Goal: Task Accomplishment & Management: Complete application form

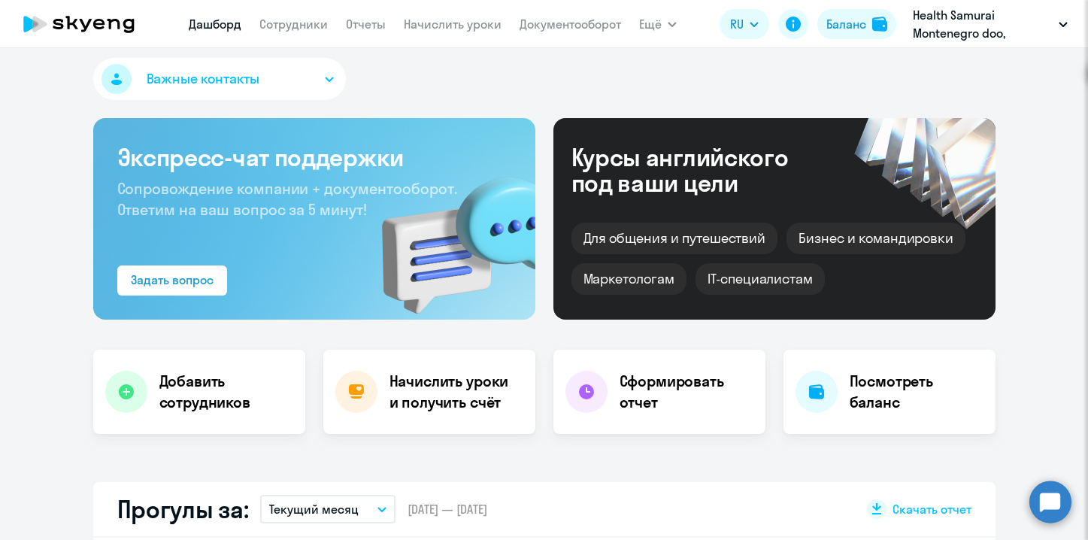
scroll to position [9, 0]
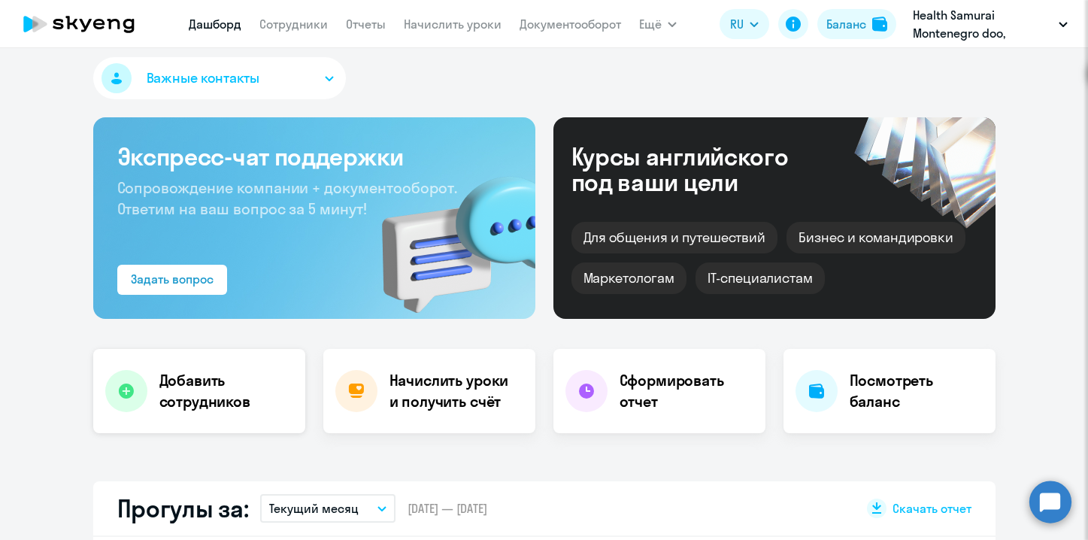
click at [221, 416] on div "Добавить сотрудников" at bounding box center [199, 391] width 212 height 84
select select "30"
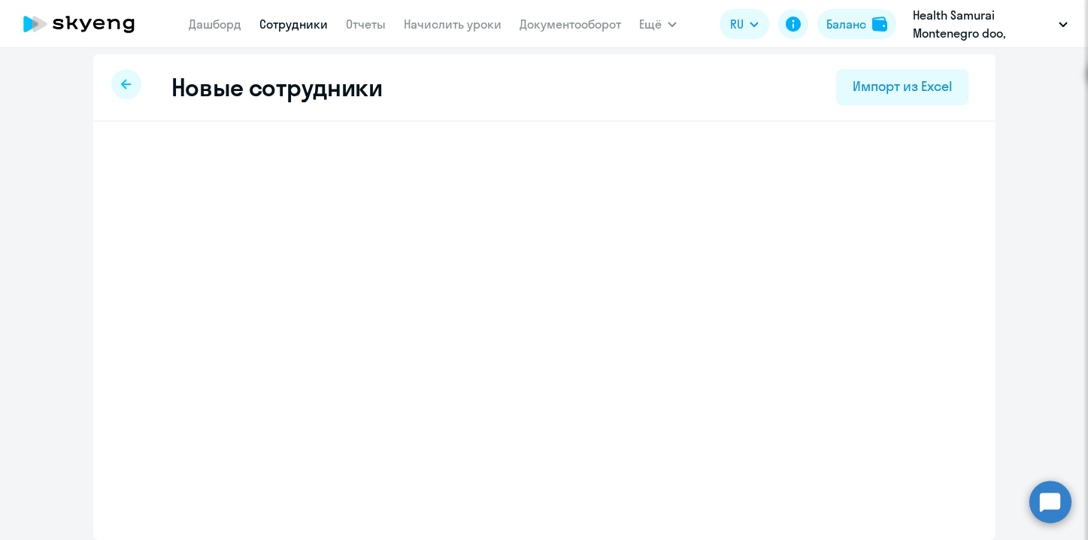
select select "english_adult_not_native_speaker"
select select "2"
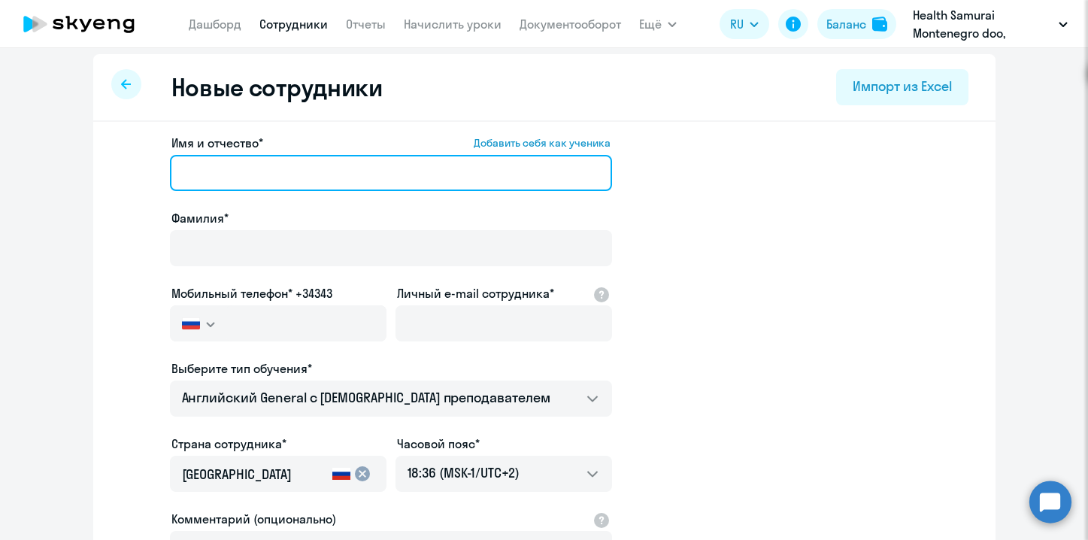
click at [215, 169] on input "Имя и отчество* Добавить себя как ученика" at bounding box center [391, 173] width 442 height 36
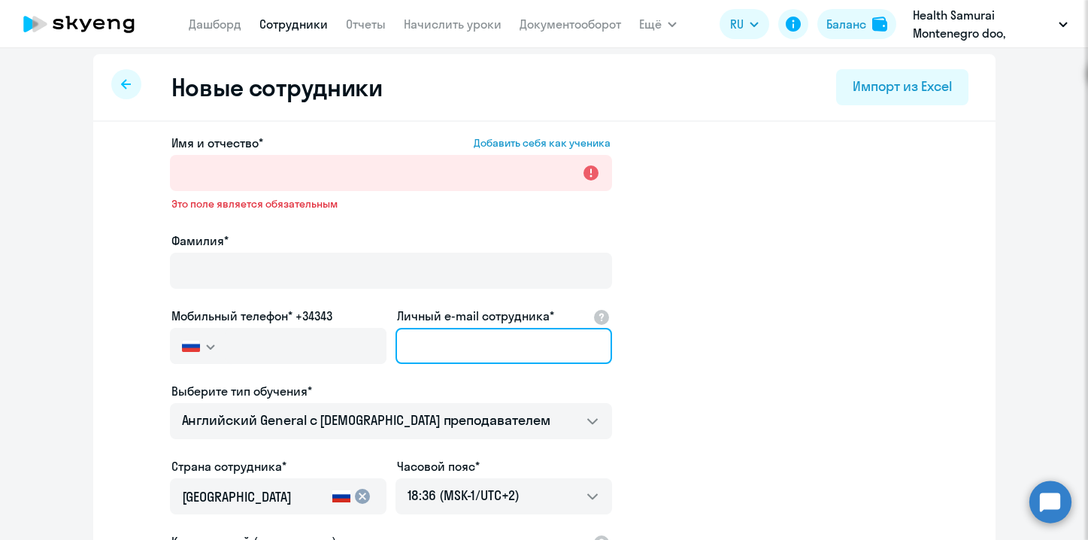
click at [448, 351] on input "Личный e-mail сотрудника*" at bounding box center [504, 346] width 217 height 36
paste input "[EMAIL_ADDRESS][DOMAIN_NAME]"
drag, startPoint x: 474, startPoint y: 348, endPoint x: 413, endPoint y: 348, distance: 60.9
click at [413, 348] on input "[EMAIL_ADDRESS][DOMAIN_NAME]" at bounding box center [504, 346] width 217 height 36
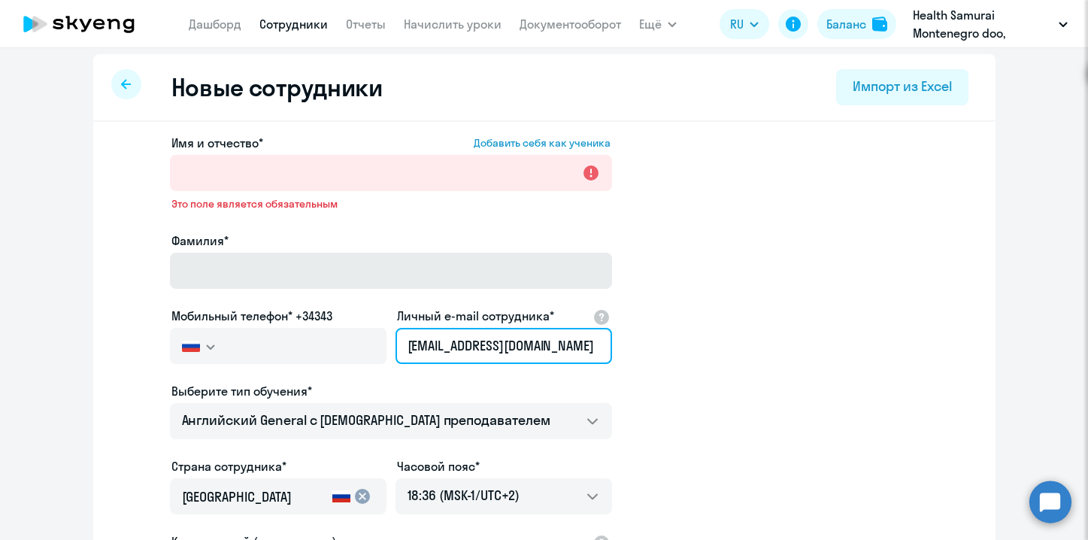
type input "[EMAIL_ADDRESS][DOMAIN_NAME]"
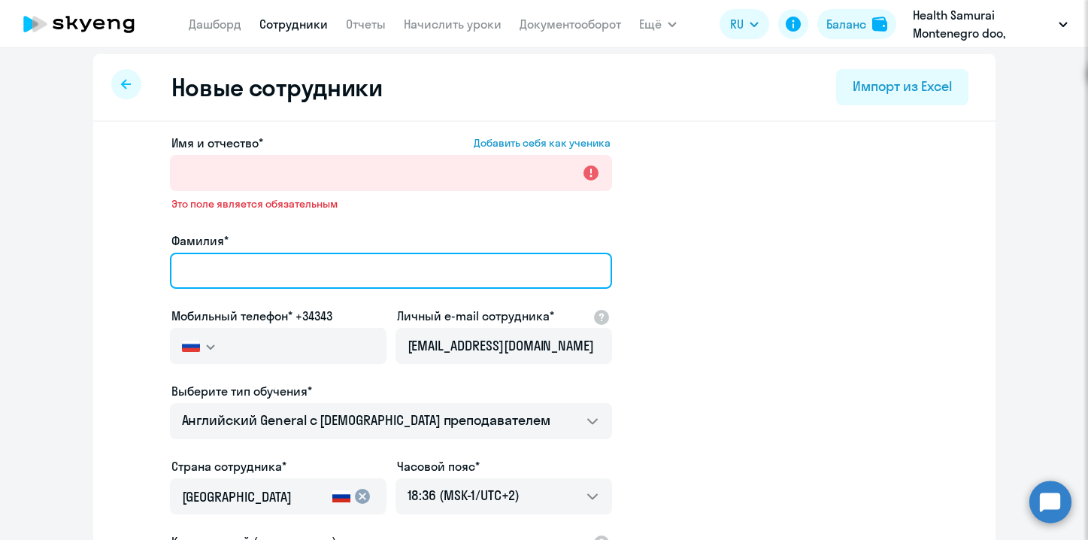
click at [281, 269] on input "Фамилия*" at bounding box center [391, 271] width 442 height 36
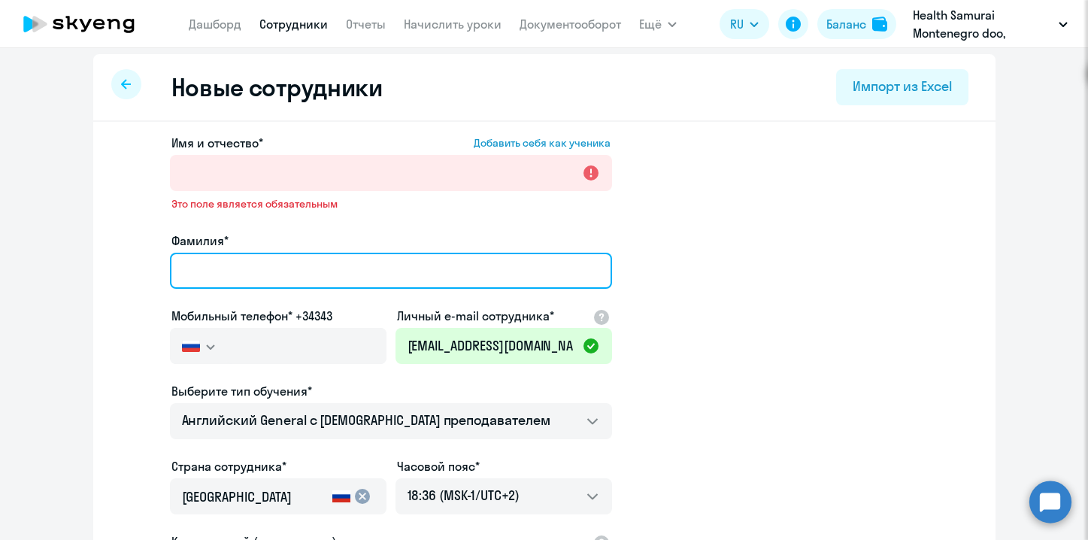
paste input "zlygostev"
click at [189, 275] on input "zlygostev" at bounding box center [391, 271] width 442 height 36
type input "Zlygostev"
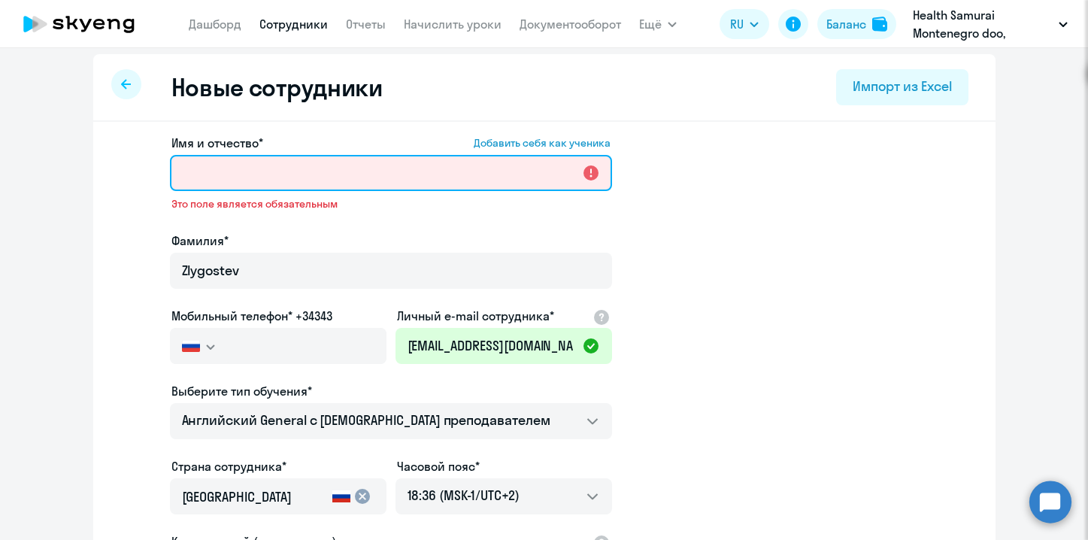
click at [209, 175] on input "Имя и отчество* Добавить себя как ученика" at bounding box center [391, 173] width 442 height 36
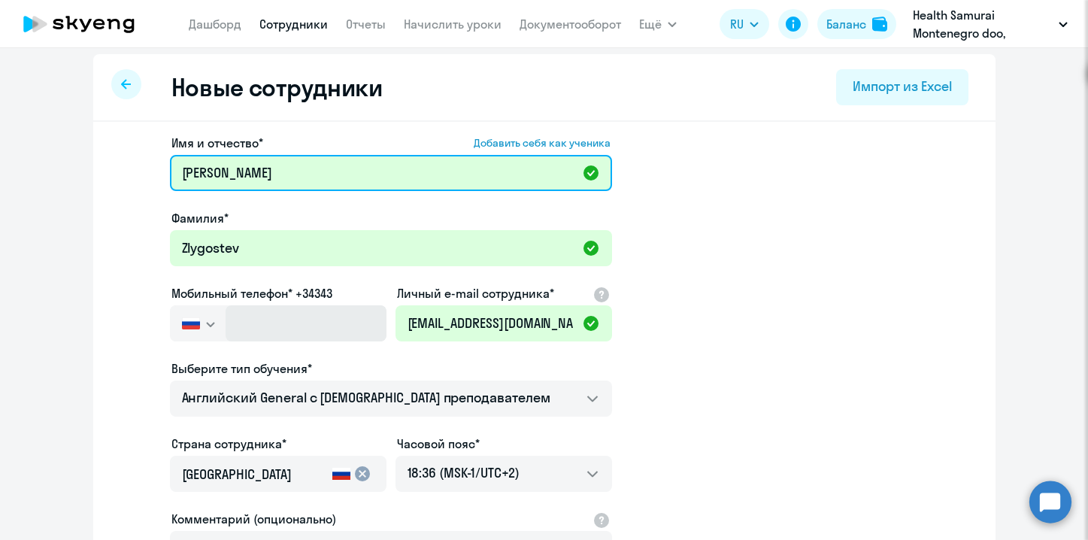
type input "[PERSON_NAME]"
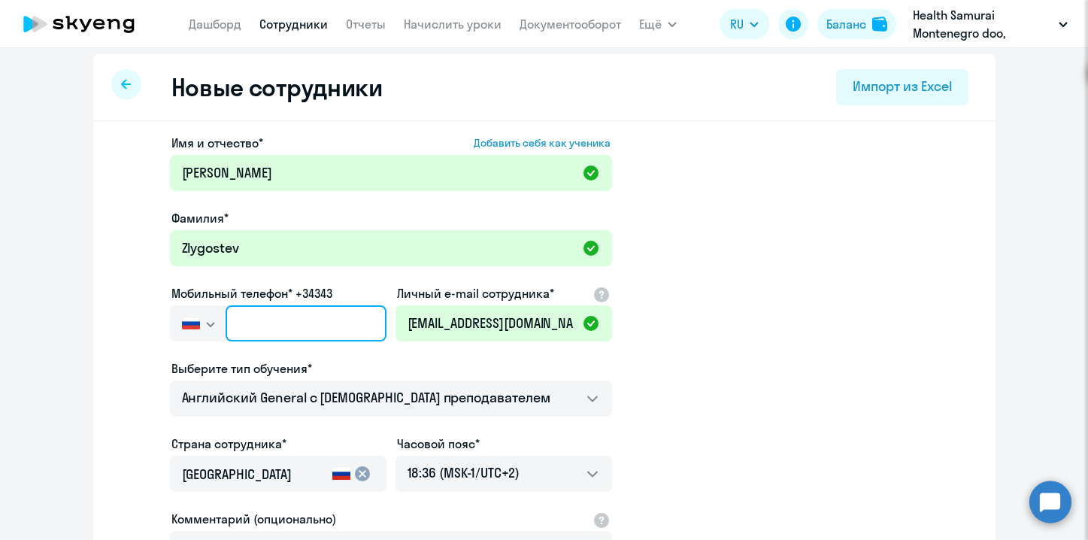
click at [272, 333] on input "text" at bounding box center [306, 323] width 160 height 36
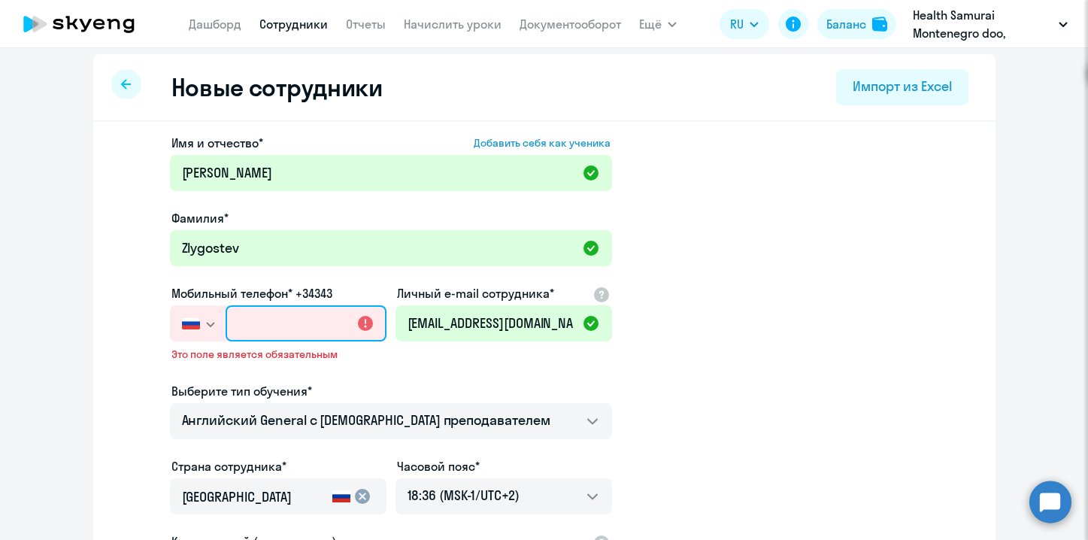
paste input "+995 (511) 155-907"
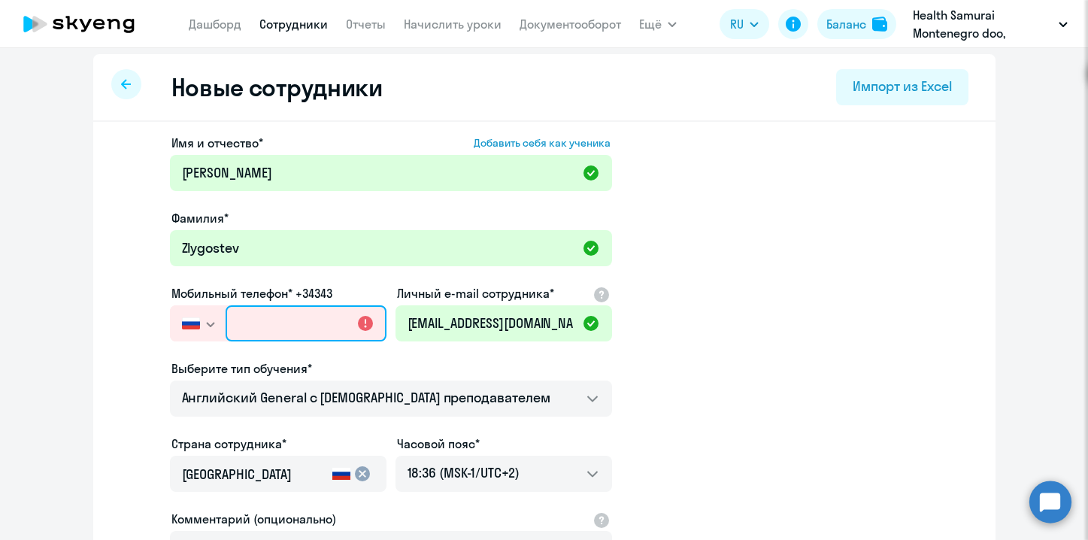
type input "+995 (511) 155-907"
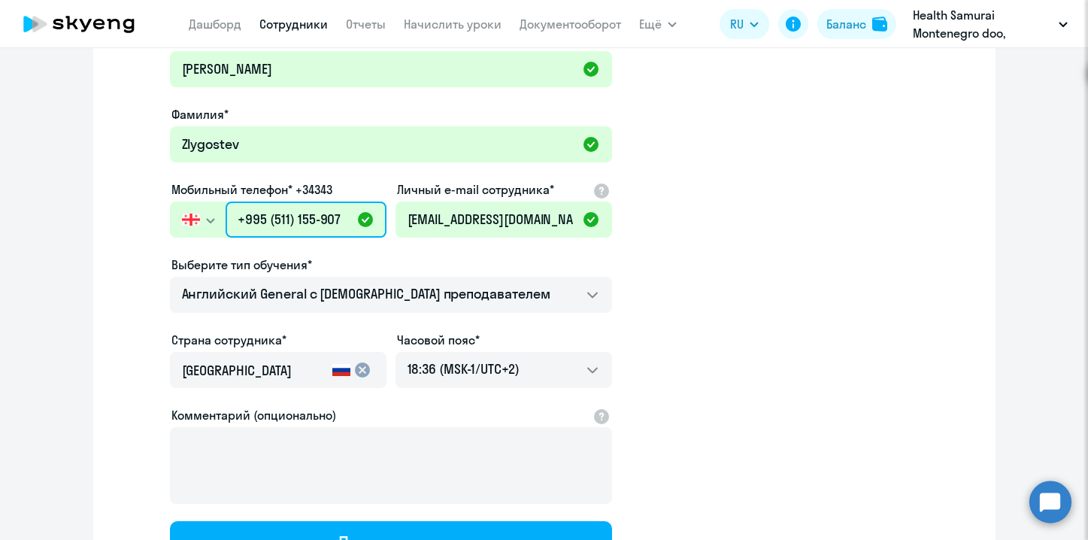
scroll to position [120, 0]
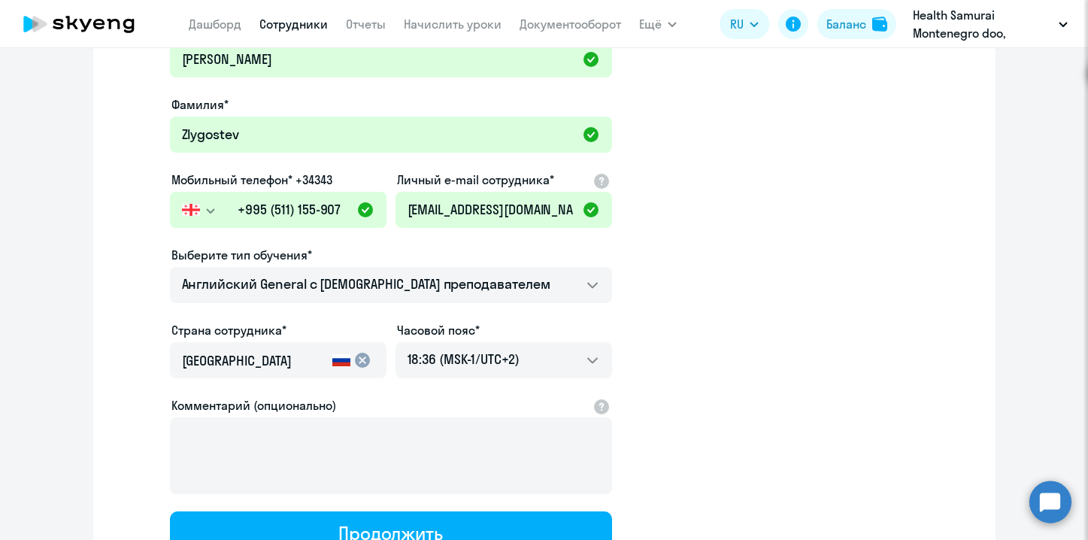
click at [351, 363] on div "cancel" at bounding box center [351, 360] width 45 height 18
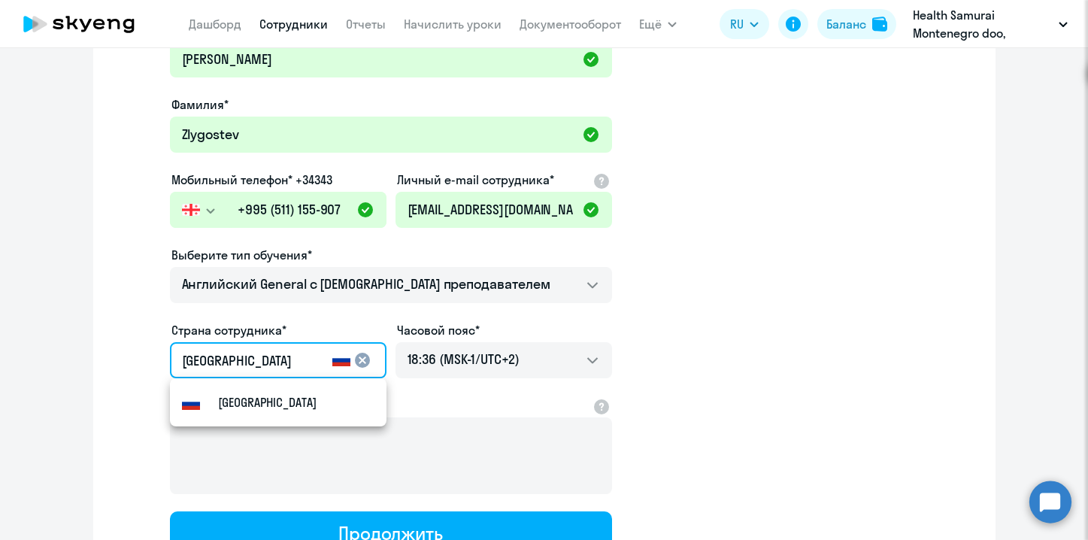
click at [365, 362] on mat-icon "cancel" at bounding box center [363, 360] width 18 height 18
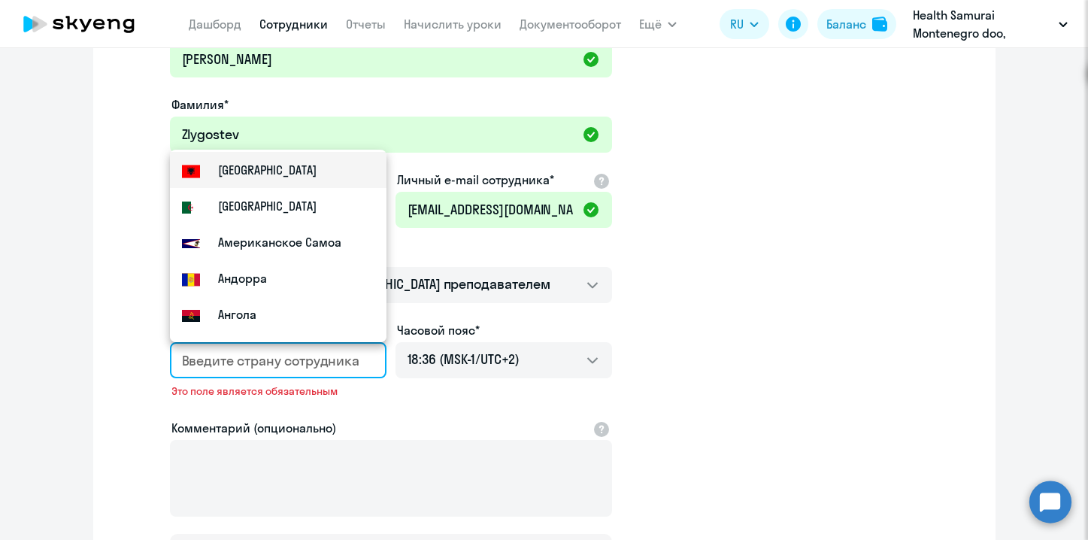
scroll to position [0, 0]
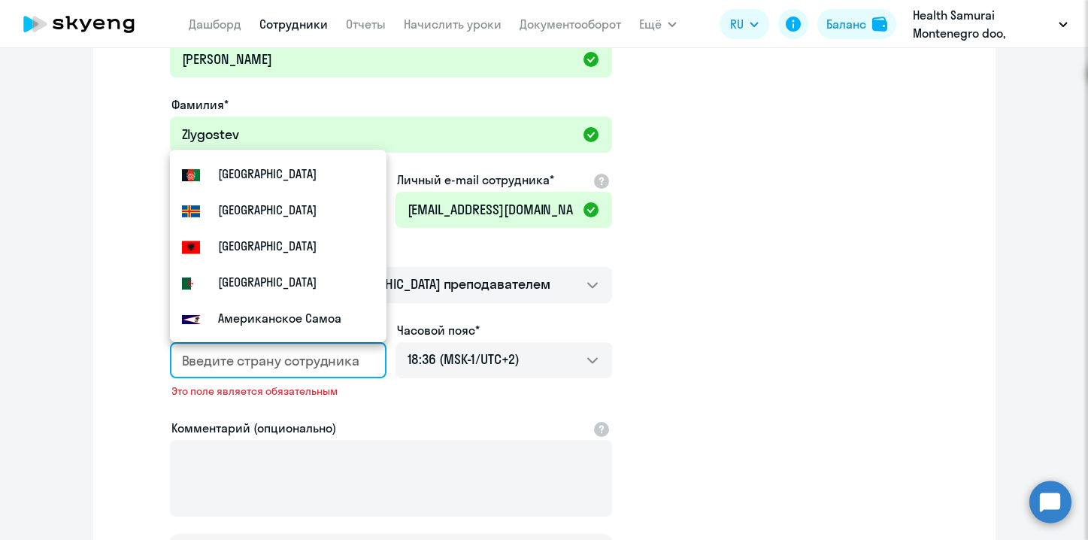
click at [110, 381] on div "Имя и отчество* Добавить себя как ученика [PERSON_NAME]* Zlygostev Мобильный те…" at bounding box center [544, 350] width 903 height 684
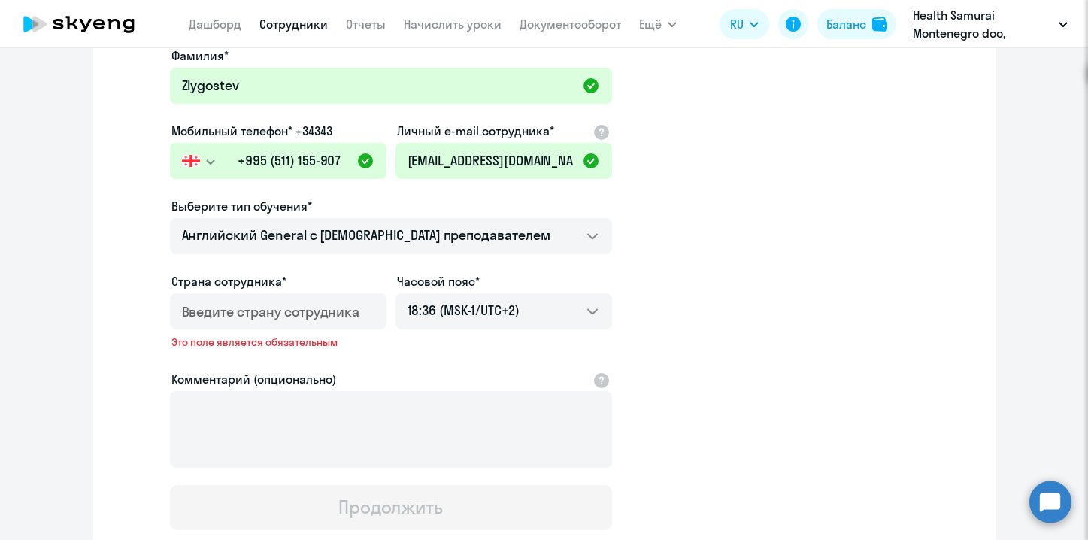
scroll to position [174, 0]
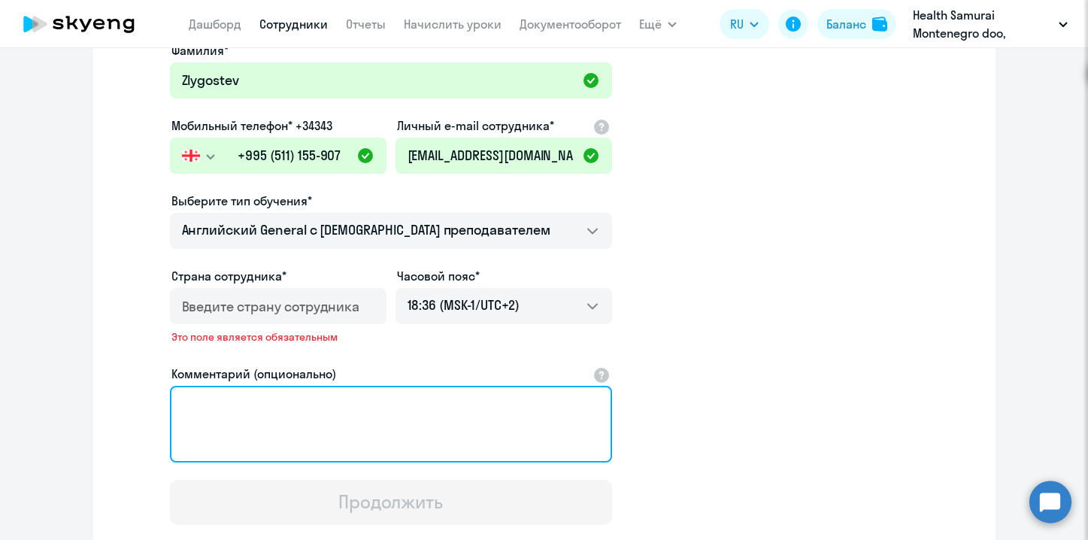
click at [397, 429] on textarea "Комментарий (опционально)" at bounding box center [391, 424] width 442 height 77
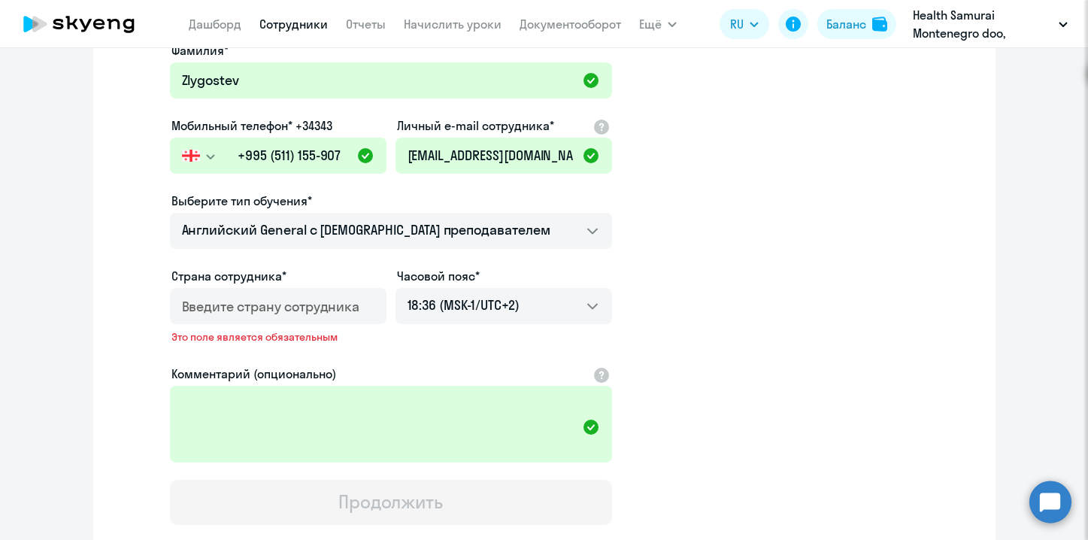
click at [317, 294] on div at bounding box center [275, 311] width 187 height 42
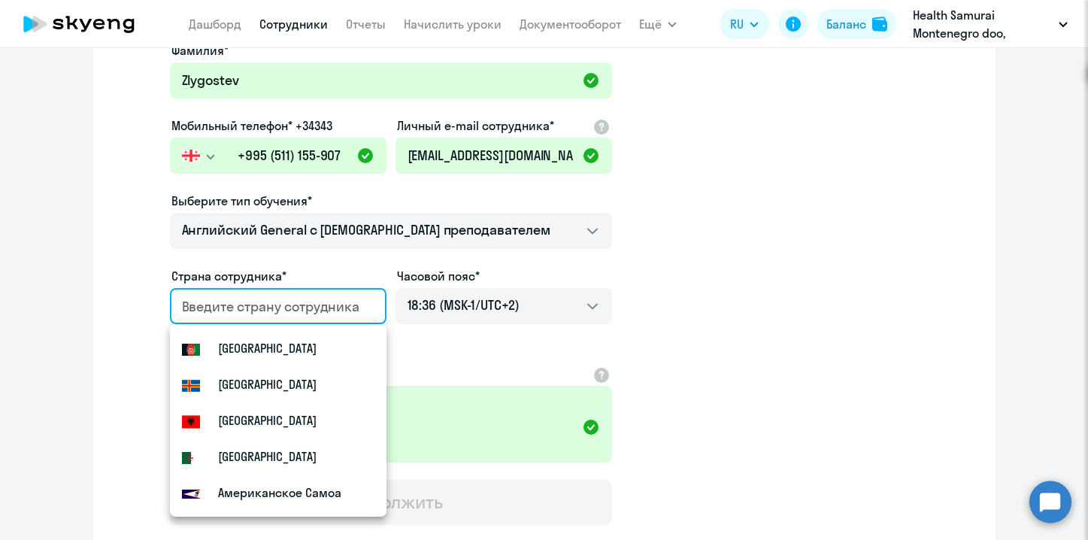
click at [317, 302] on input "country" at bounding box center [275, 307] width 187 height 20
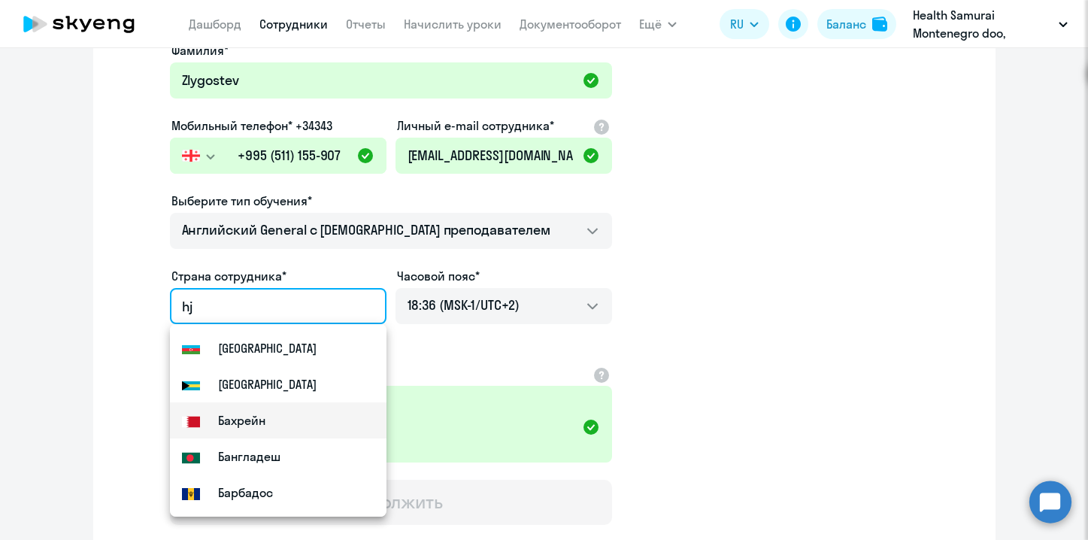
scroll to position [0, 0]
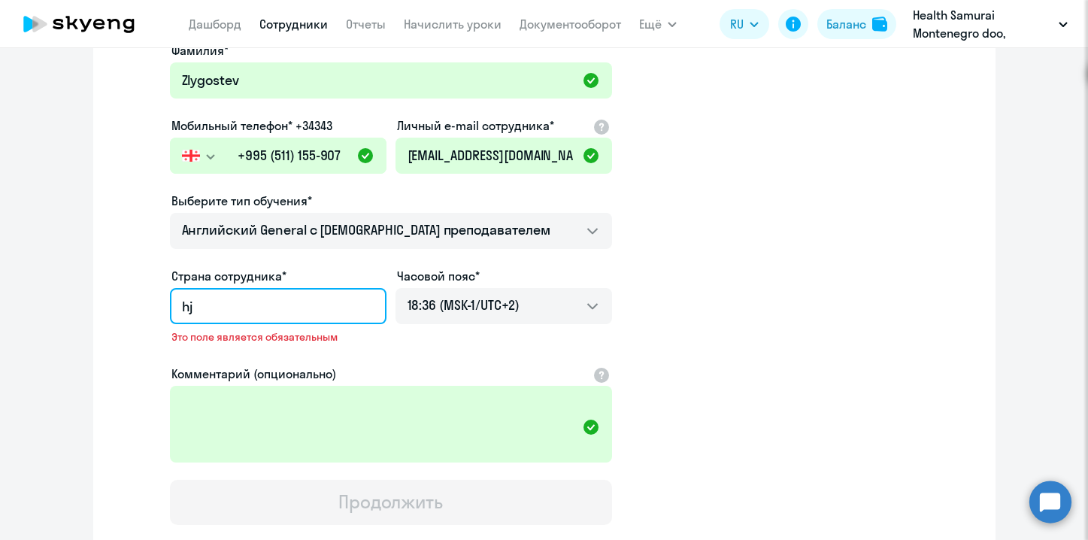
type input "h"
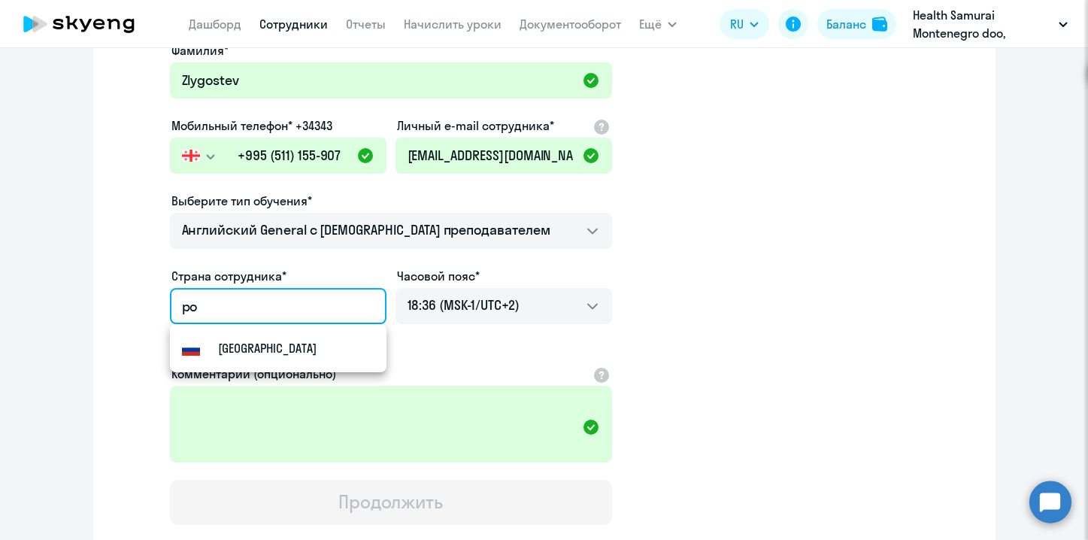
type input "р"
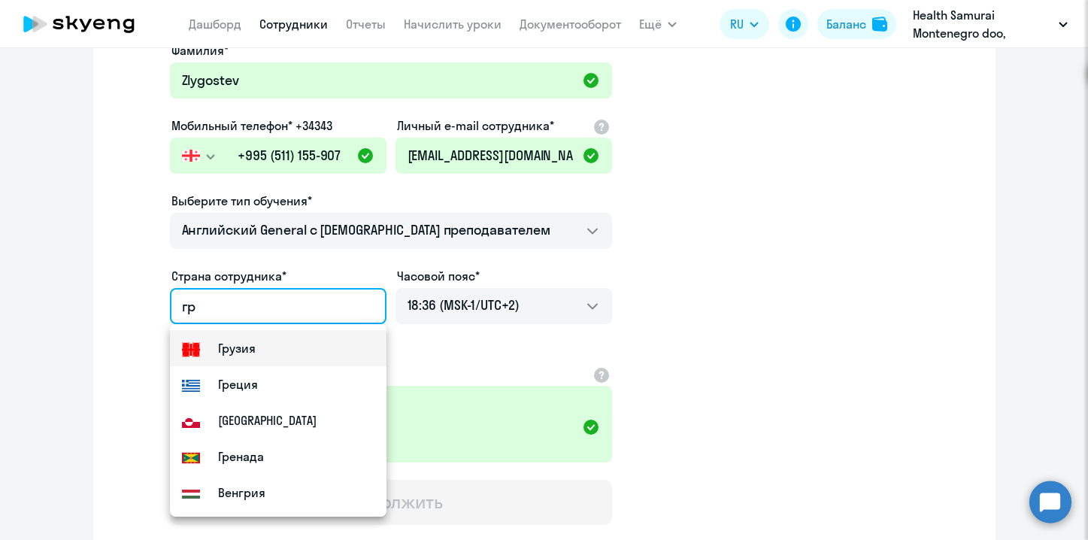
click at [275, 347] on mat-option "Грузия" at bounding box center [278, 348] width 217 height 36
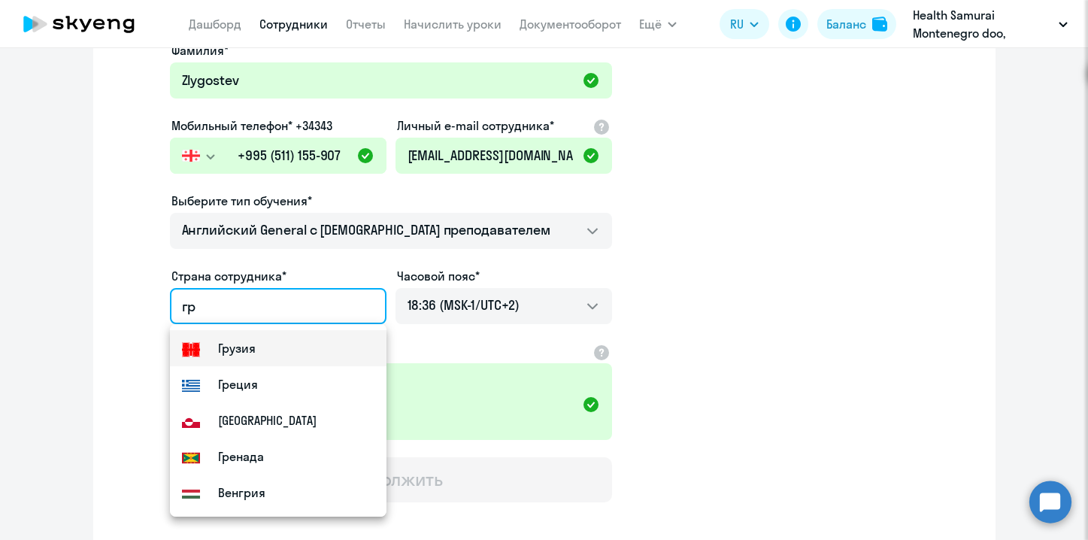
type input "Грузия"
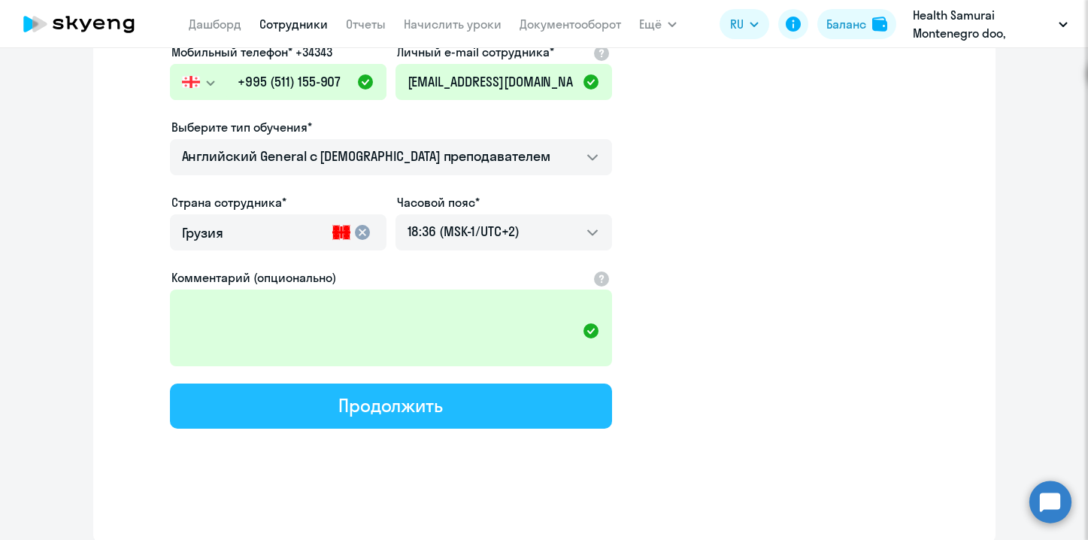
click at [433, 416] on div "Продолжить" at bounding box center [391, 405] width 105 height 24
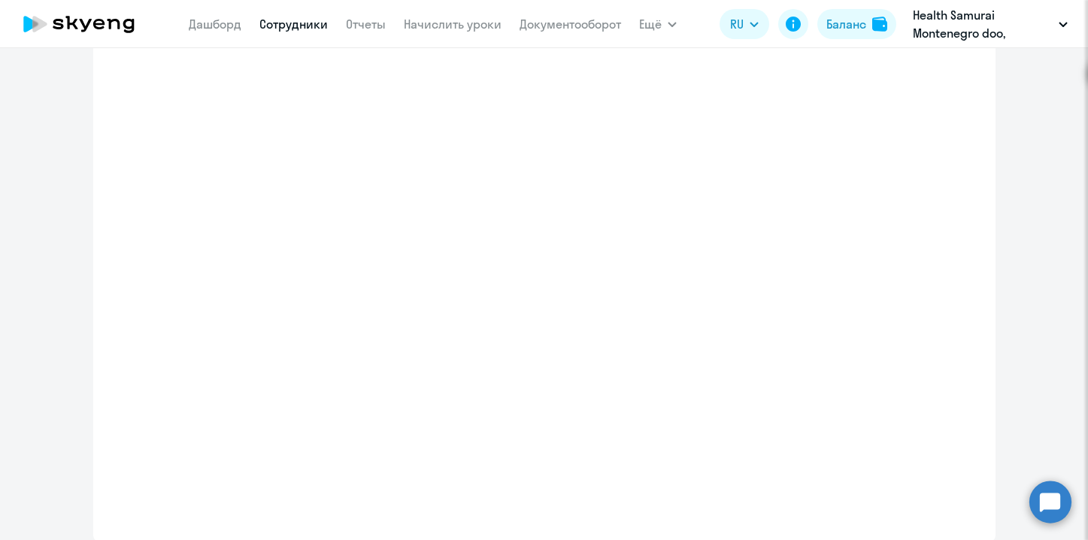
scroll to position [333, 0]
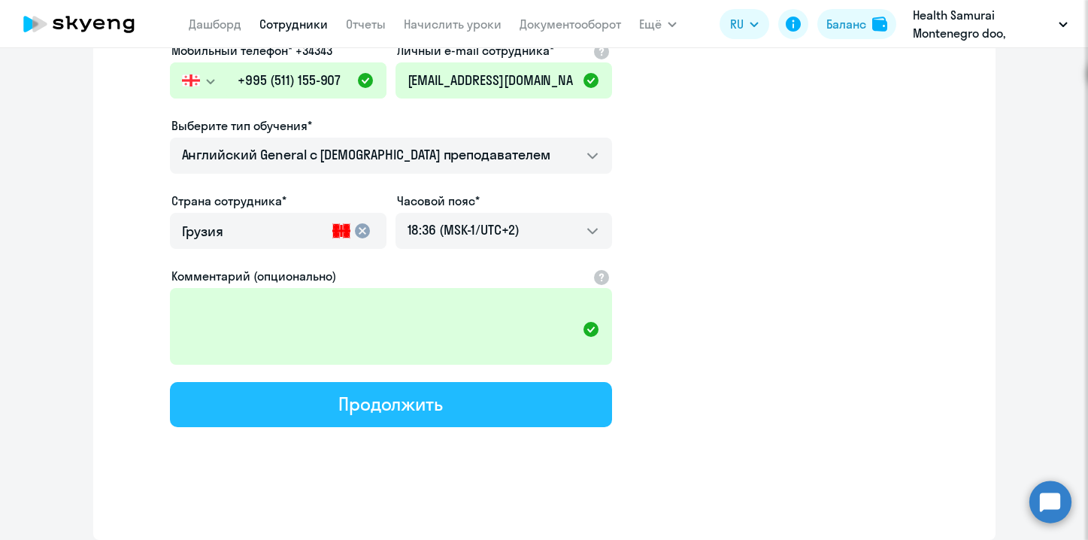
select select "english_adult_not_native_speaker"
select select "2"
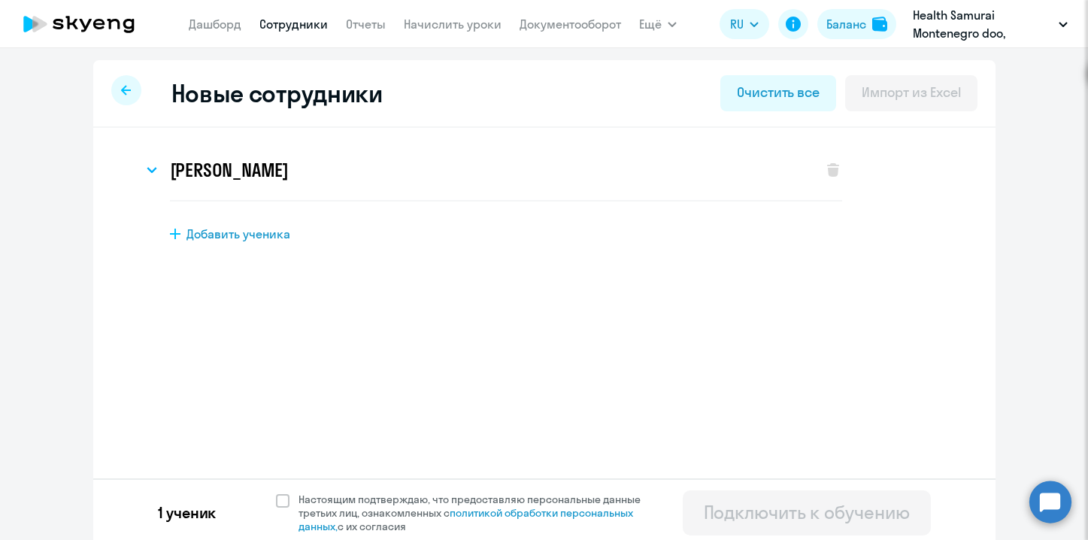
scroll to position [6, 0]
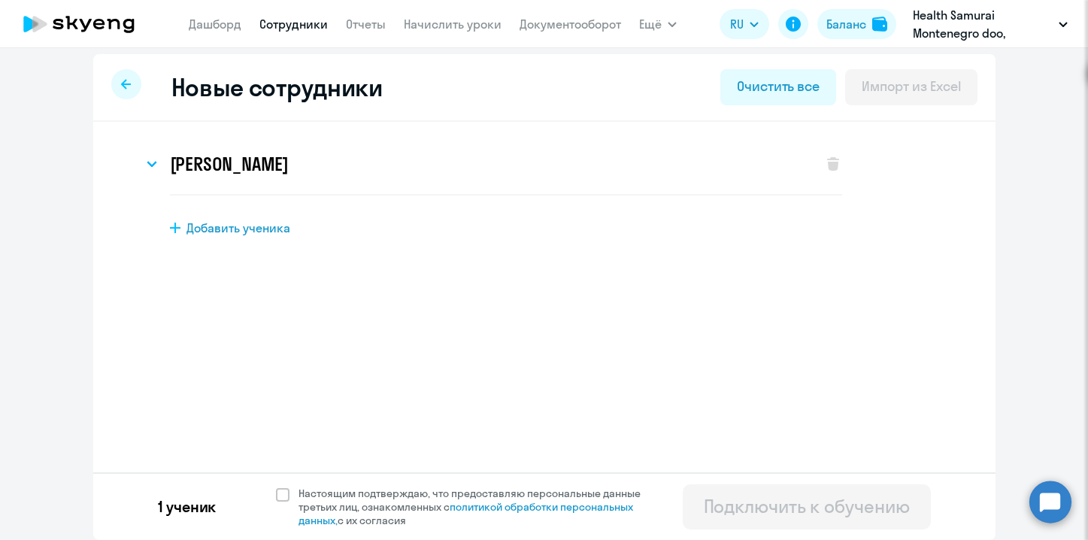
click at [296, 226] on div "Добавить ученика" at bounding box center [571, 228] width 802 height 17
select select "english_adult_not_native_speaker"
select select "2"
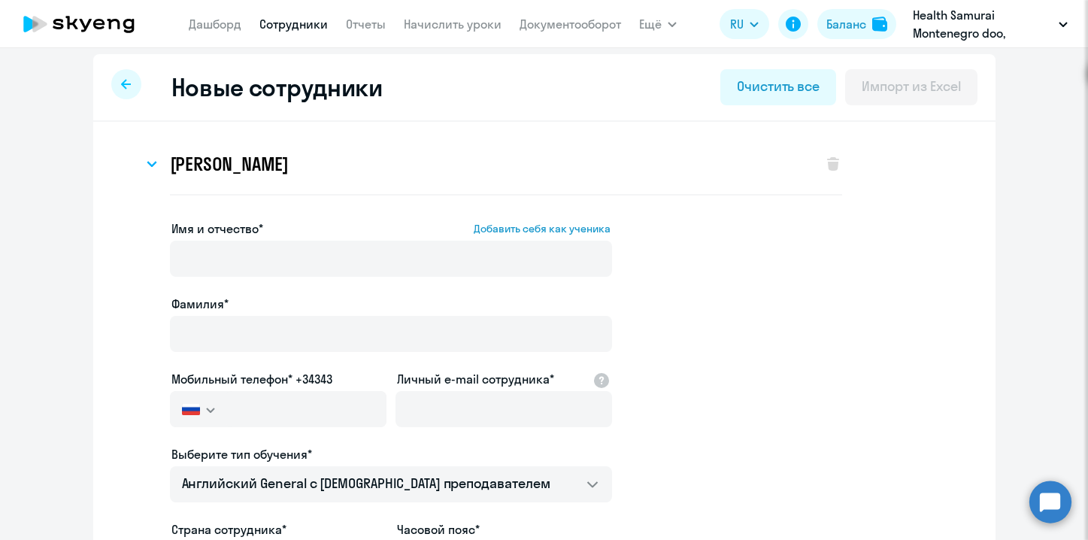
scroll to position [334, 0]
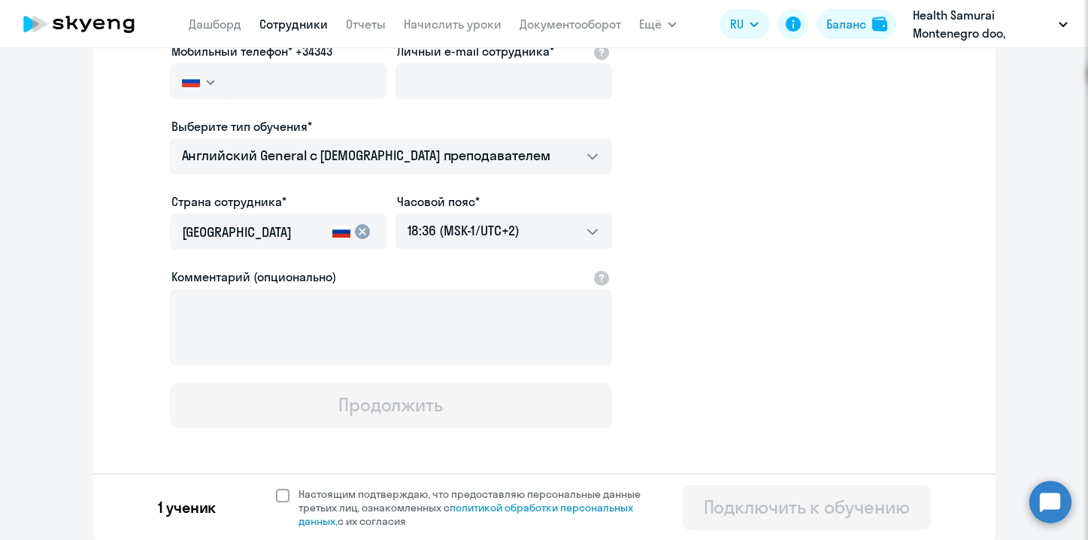
click at [287, 497] on span at bounding box center [283, 496] width 14 height 14
click at [276, 487] on input "Настоящим подтверждаю, что предоставляю персональные данные третьих лиц, ознако…" at bounding box center [275, 487] width 1 height 1
checkbox input "true"
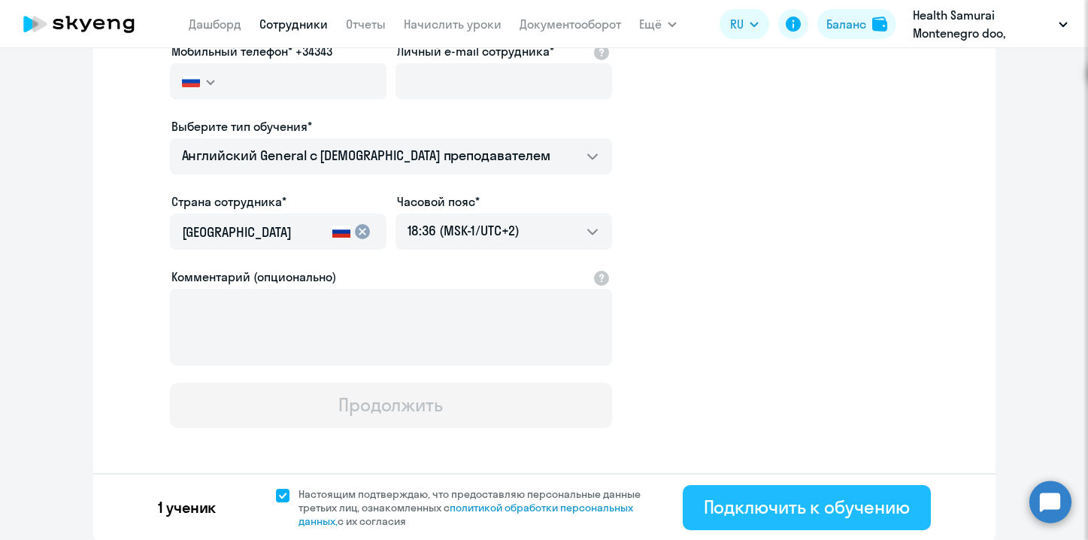
click at [709, 506] on div "Подключить к обучению" at bounding box center [807, 507] width 206 height 24
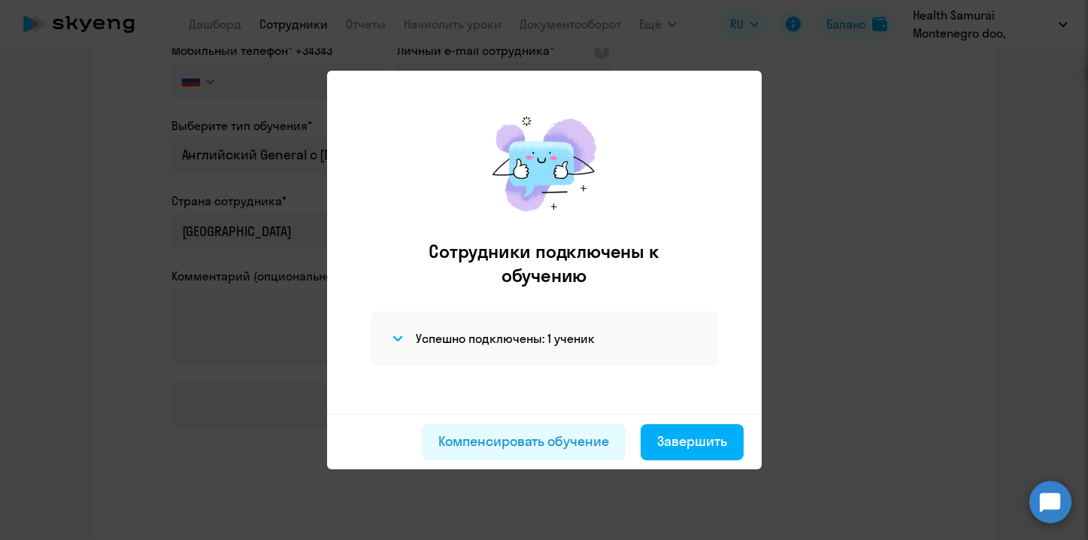
scroll to position [248, 0]
click at [685, 442] on div "Завершить" at bounding box center [692, 442] width 70 height 20
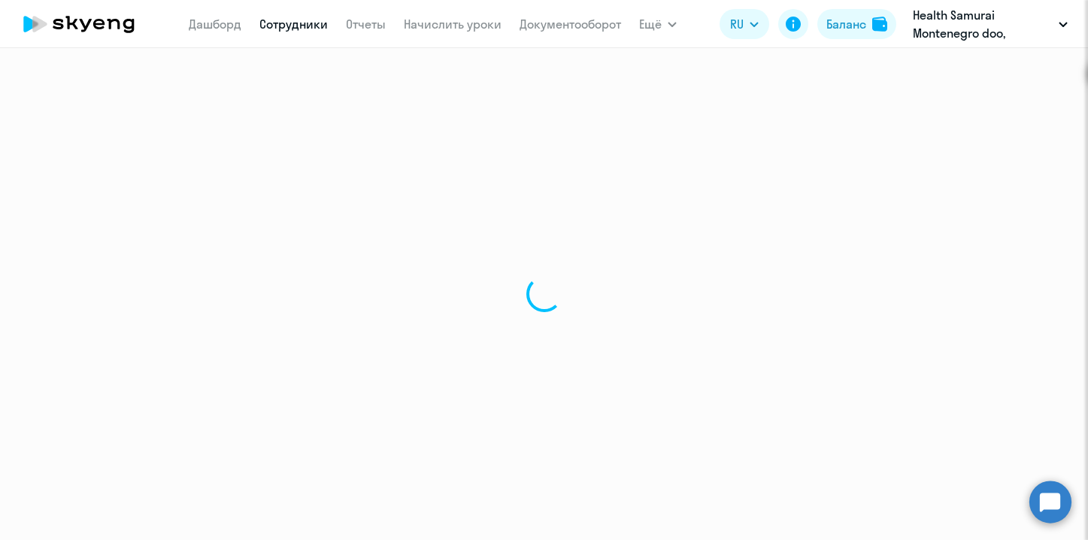
select select "30"
